Goal: Find specific page/section: Find specific page/section

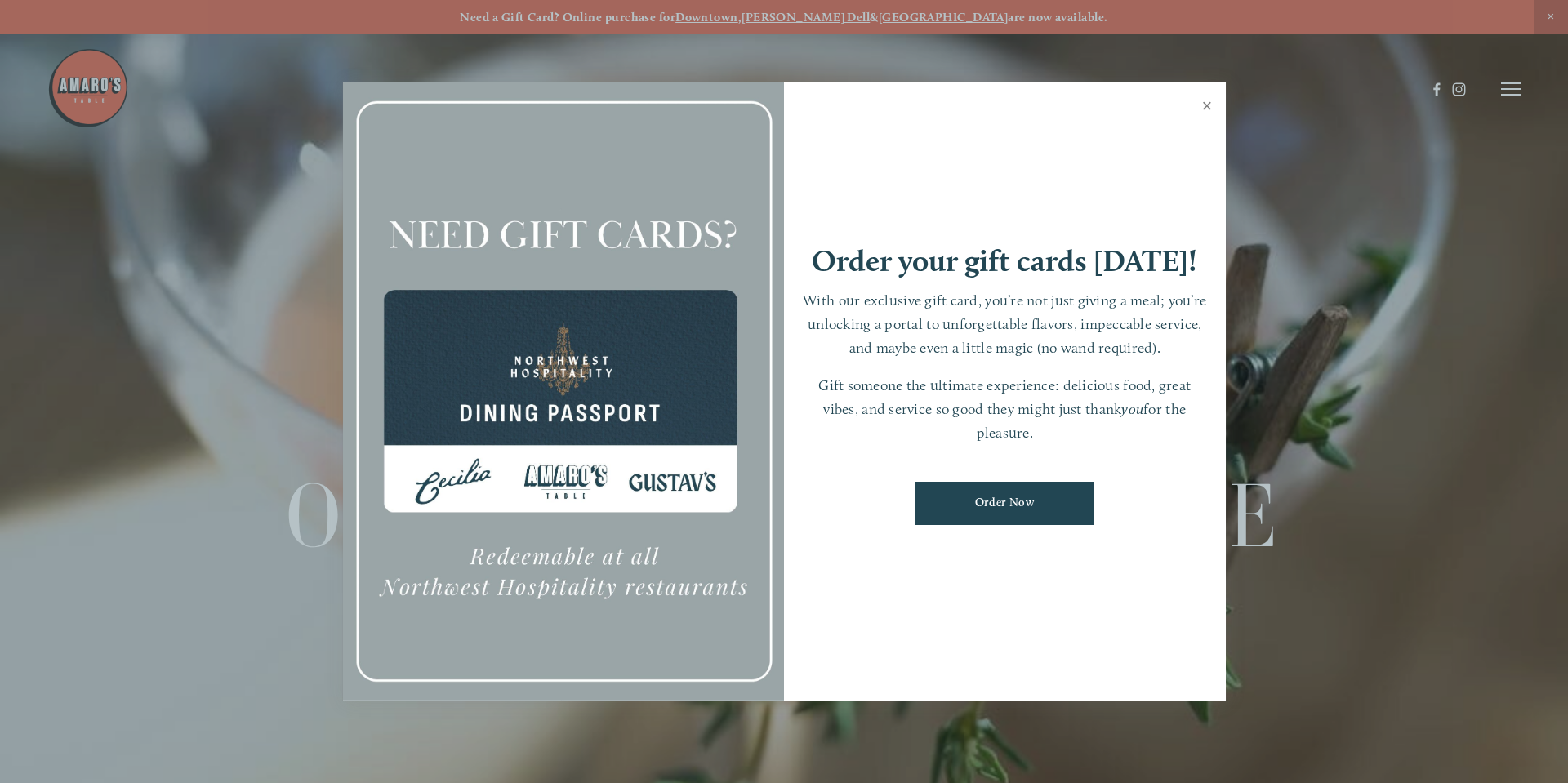
click at [1201, 107] on link "Close" at bounding box center [1207, 108] width 32 height 46
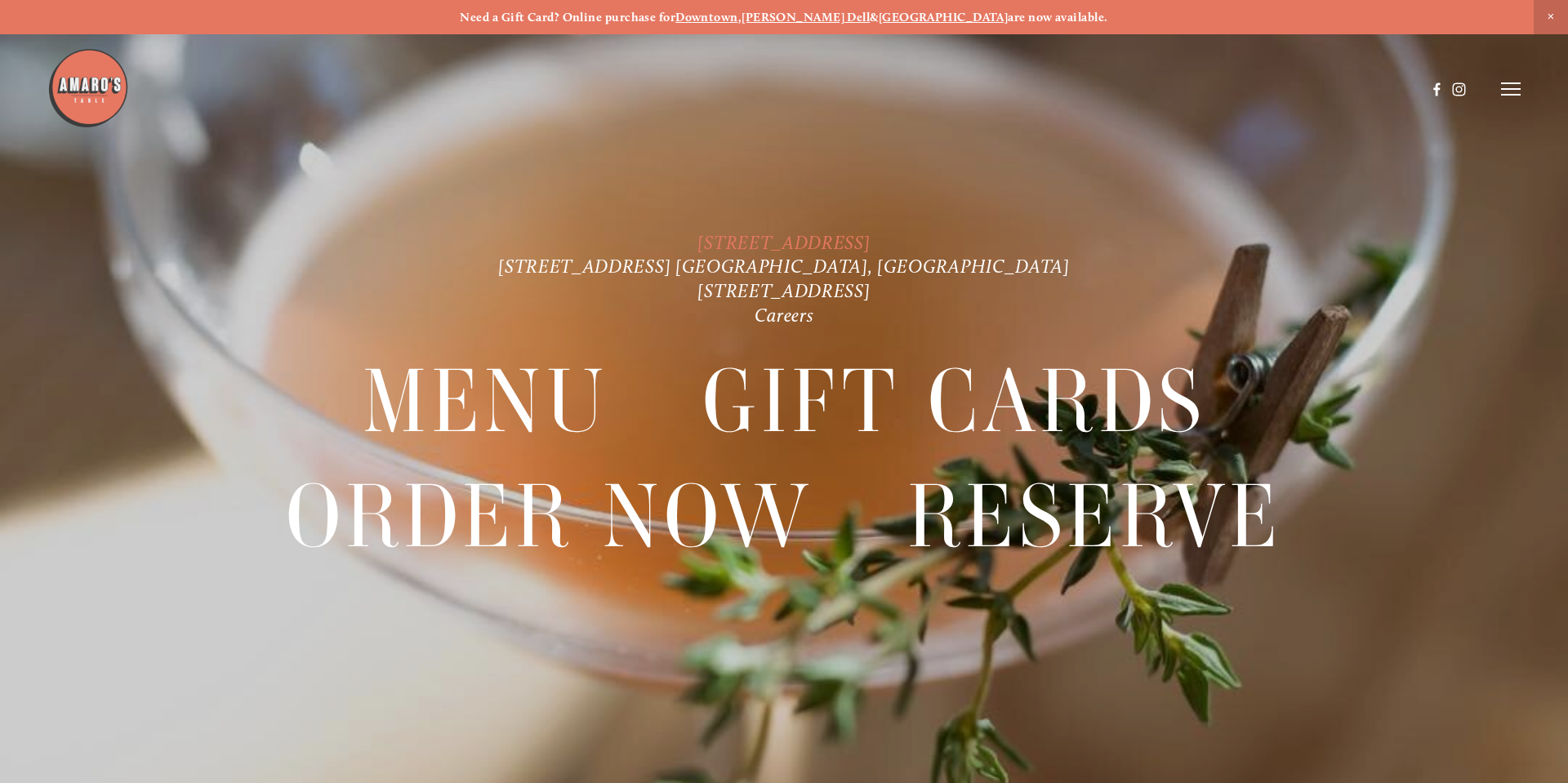
click at [697, 246] on link "[STREET_ADDRESS]" at bounding box center [783, 243] width 172 height 23
click at [100, 81] on img at bounding box center [89, 89] width 82 height 82
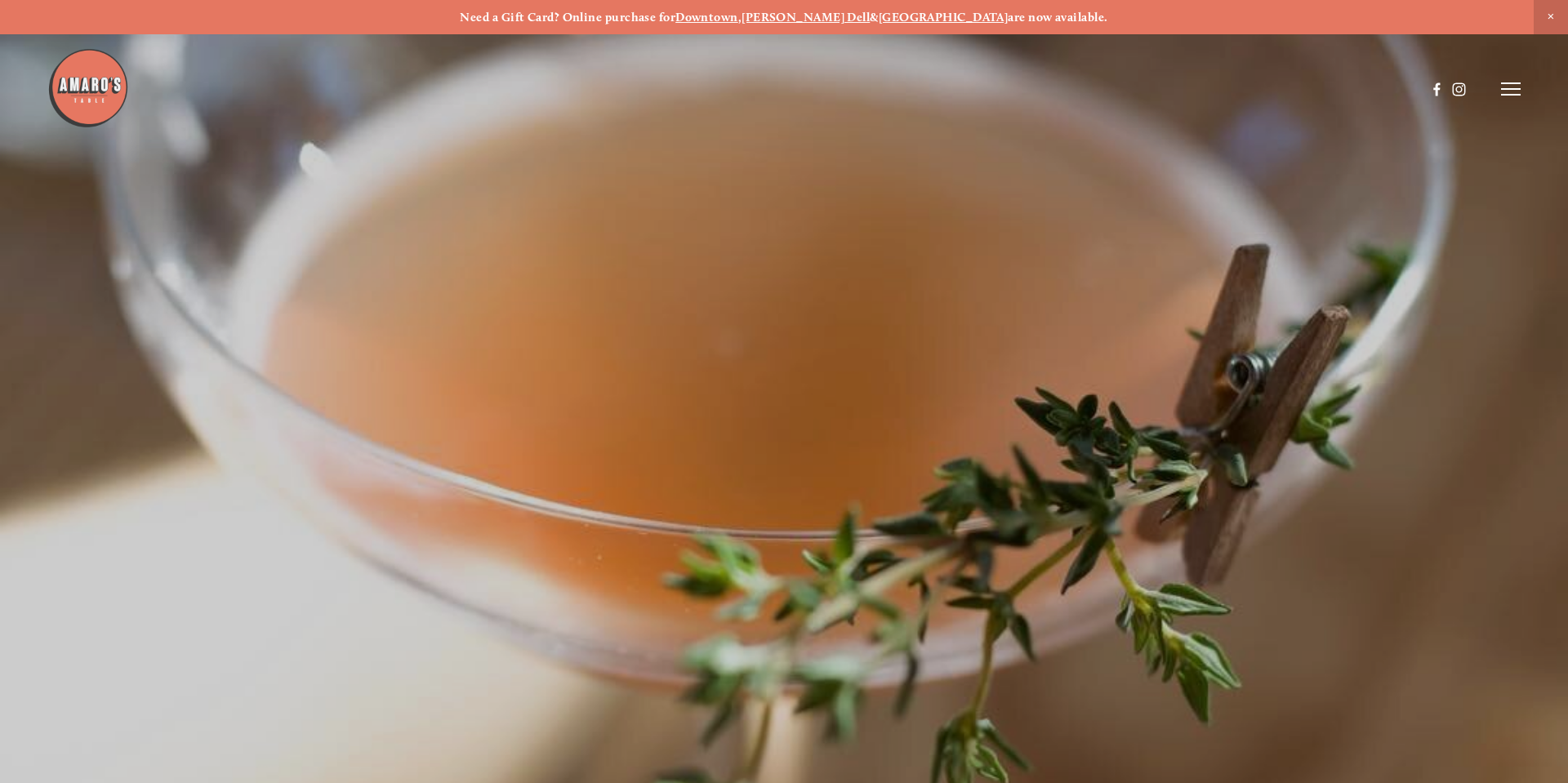
scroll to position [34, 0]
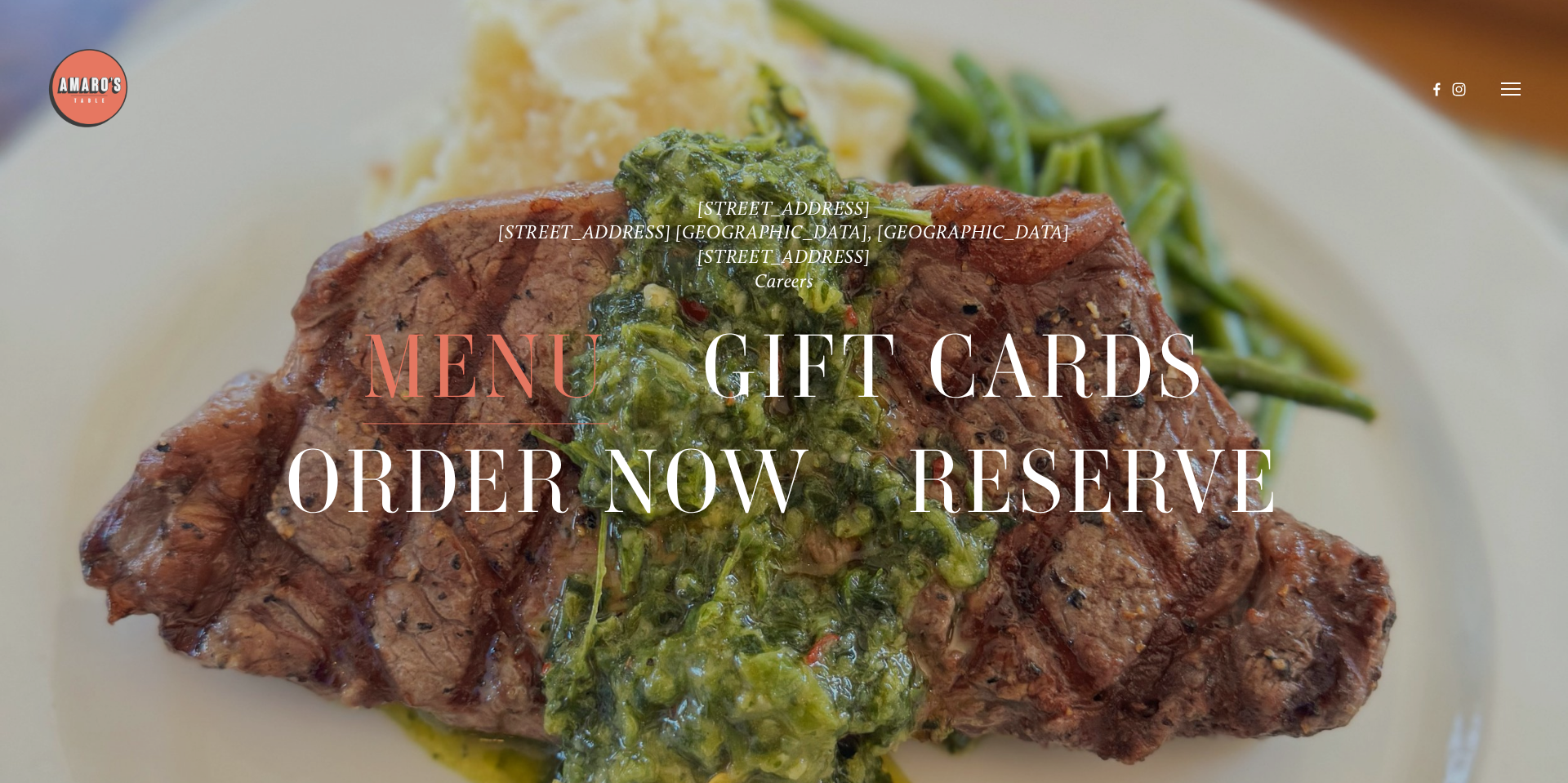
click at [524, 361] on span "Menu" at bounding box center [485, 367] width 247 height 113
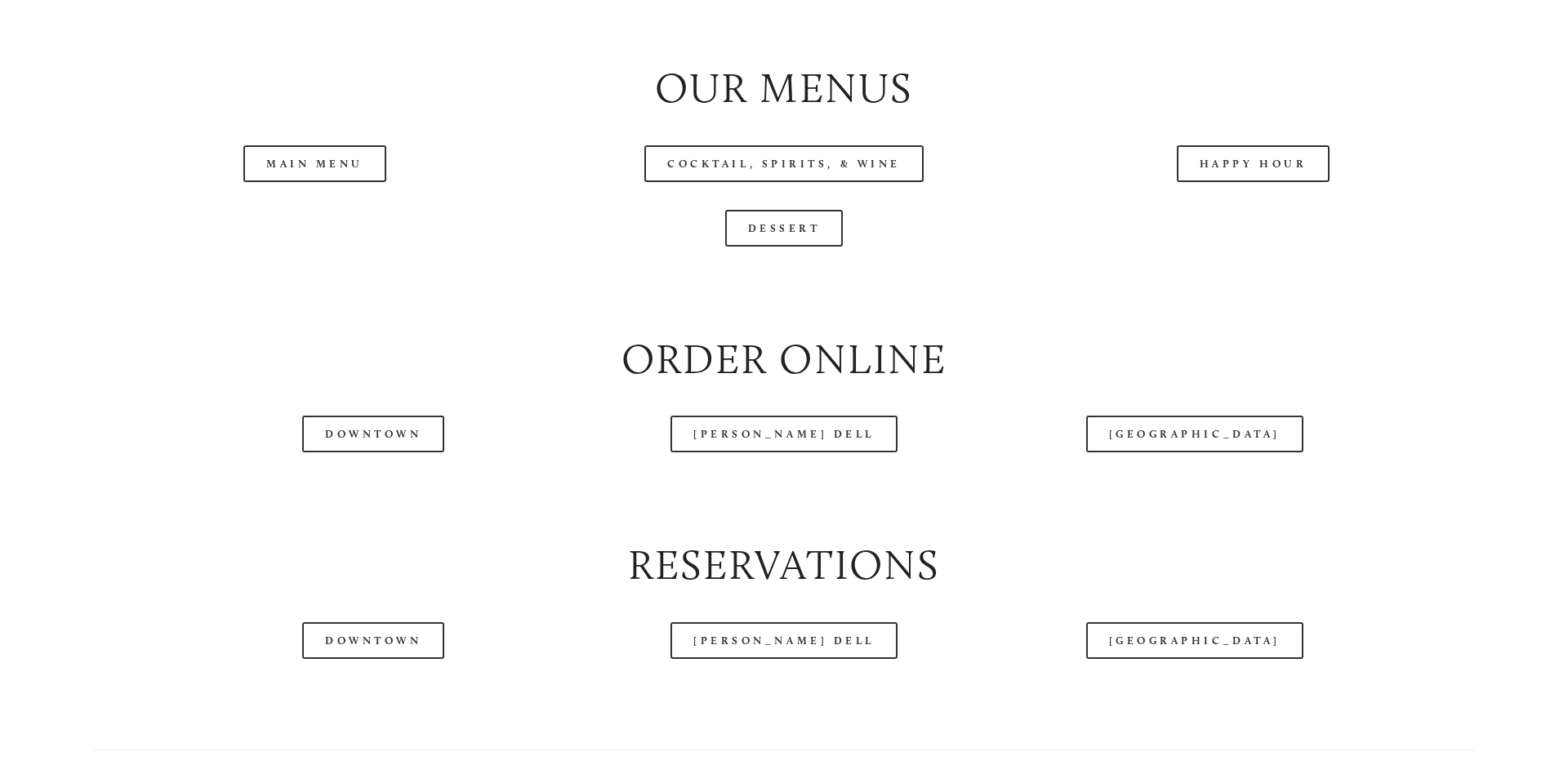
scroll to position [1893, 0]
click at [329, 181] on link "Main Menu" at bounding box center [315, 162] width 143 height 37
